Goal: Find specific page/section: Find specific page/section

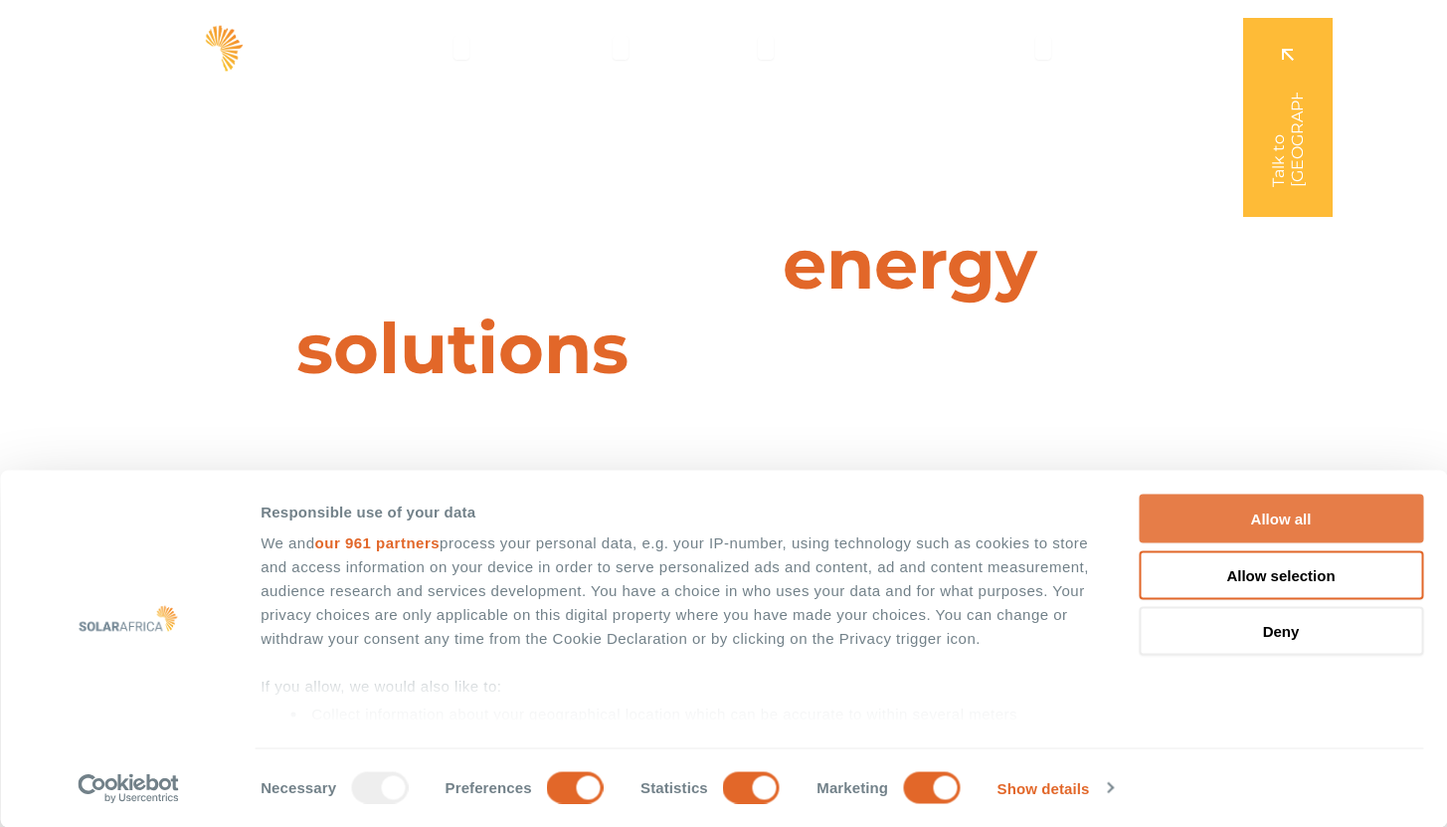
click at [1366, 514] on button "Allow all" at bounding box center [1281, 518] width 285 height 49
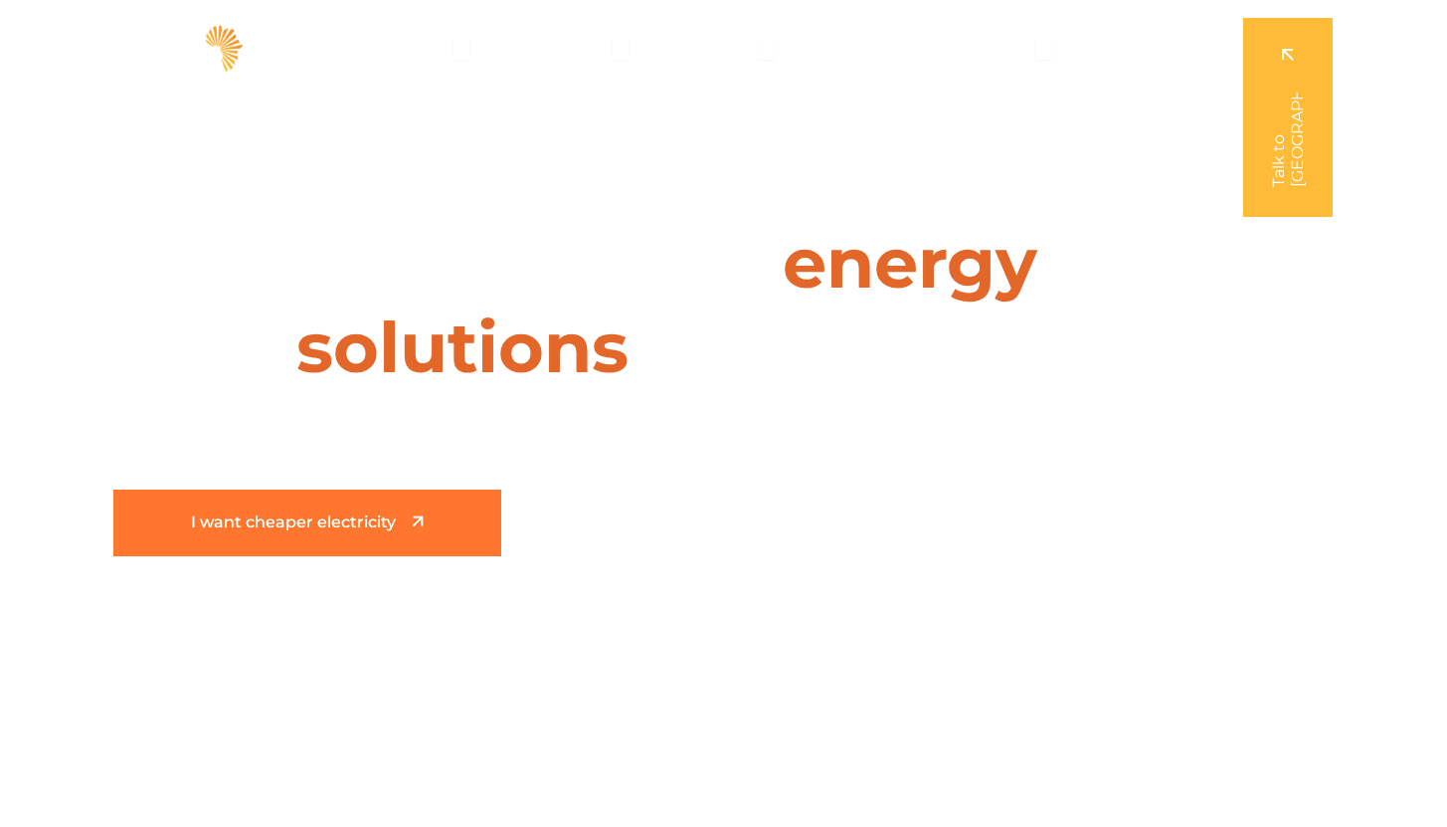
click at [394, 528] on span "I want cheaper electricity" at bounding box center [293, 522] width 205 height 17
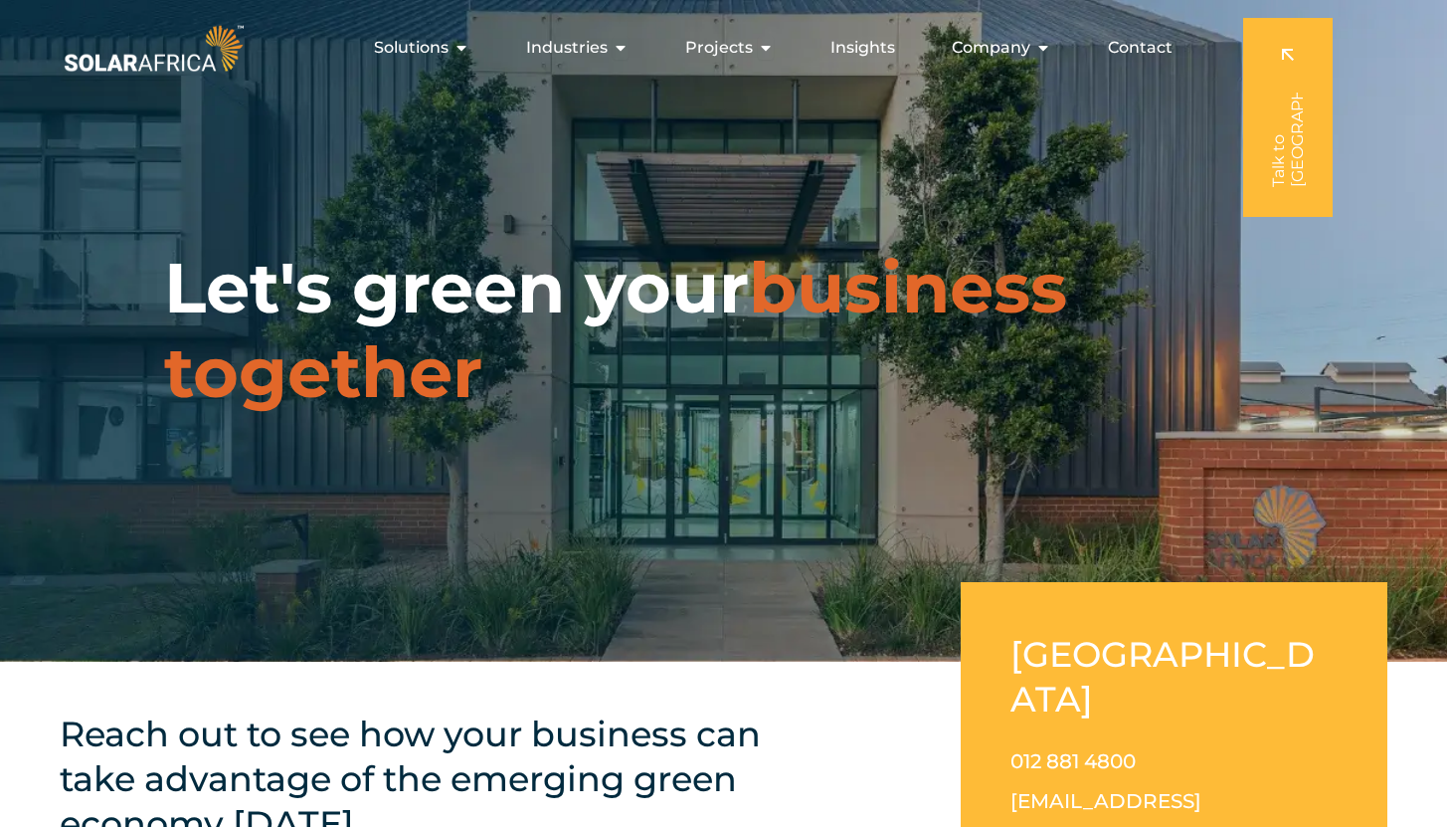
click at [116, 61] on img at bounding box center [154, 48] width 188 height 57
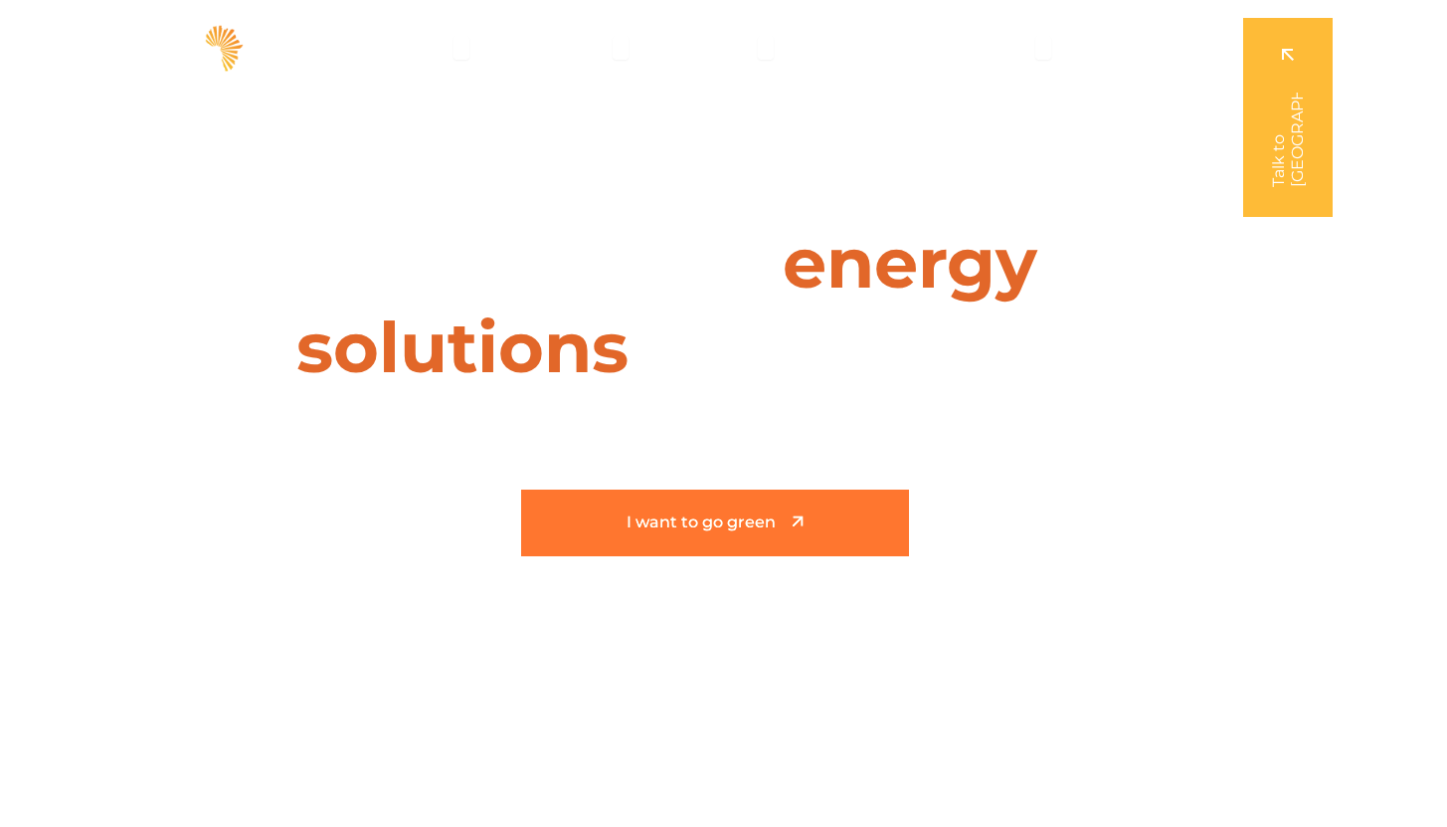
click at [673, 520] on span "I want to go green" at bounding box center [701, 522] width 149 height 17
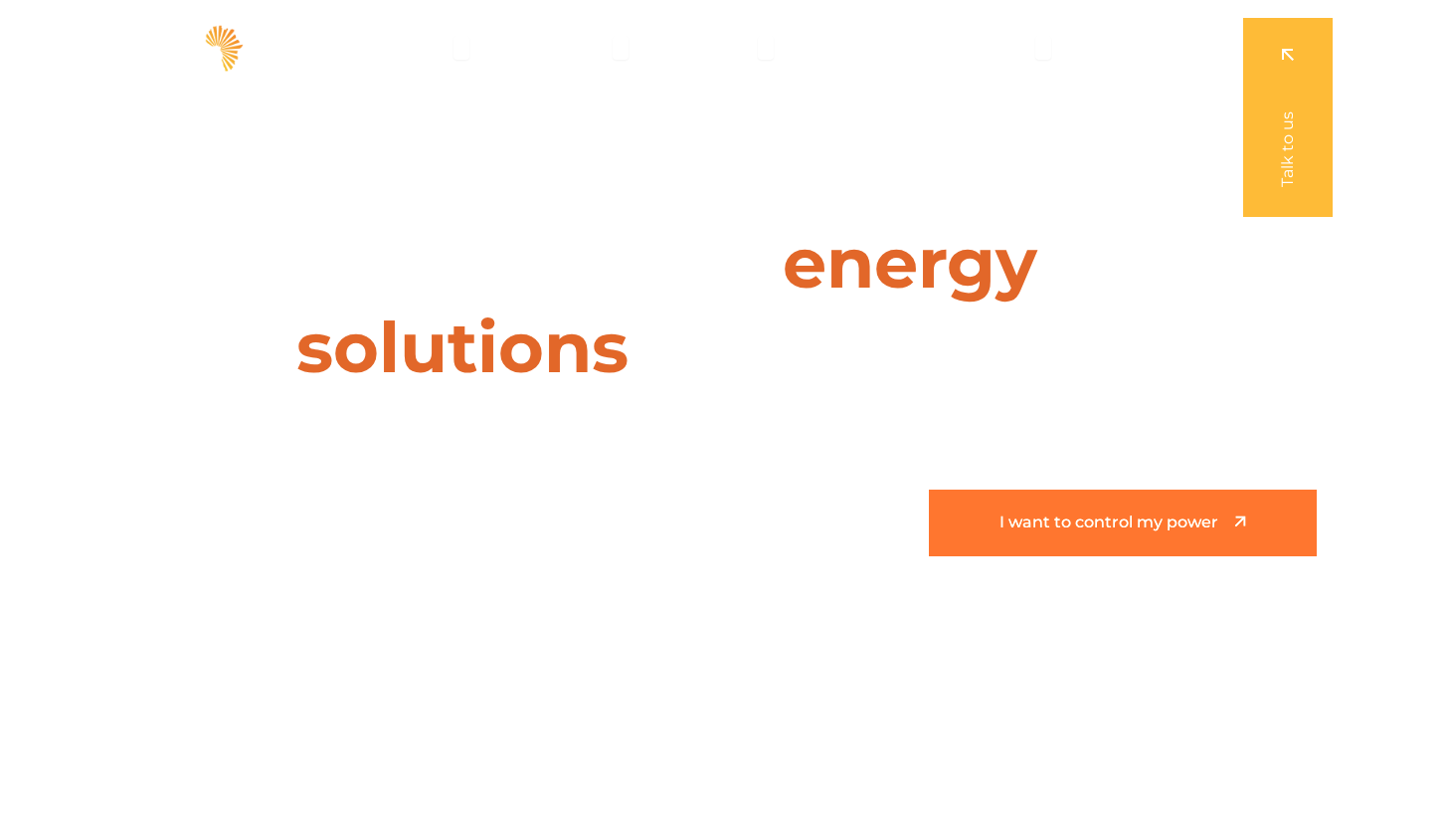
click at [1059, 526] on span "I want to control my power" at bounding box center [1109, 522] width 219 height 17
